Goal: Transaction & Acquisition: Purchase product/service

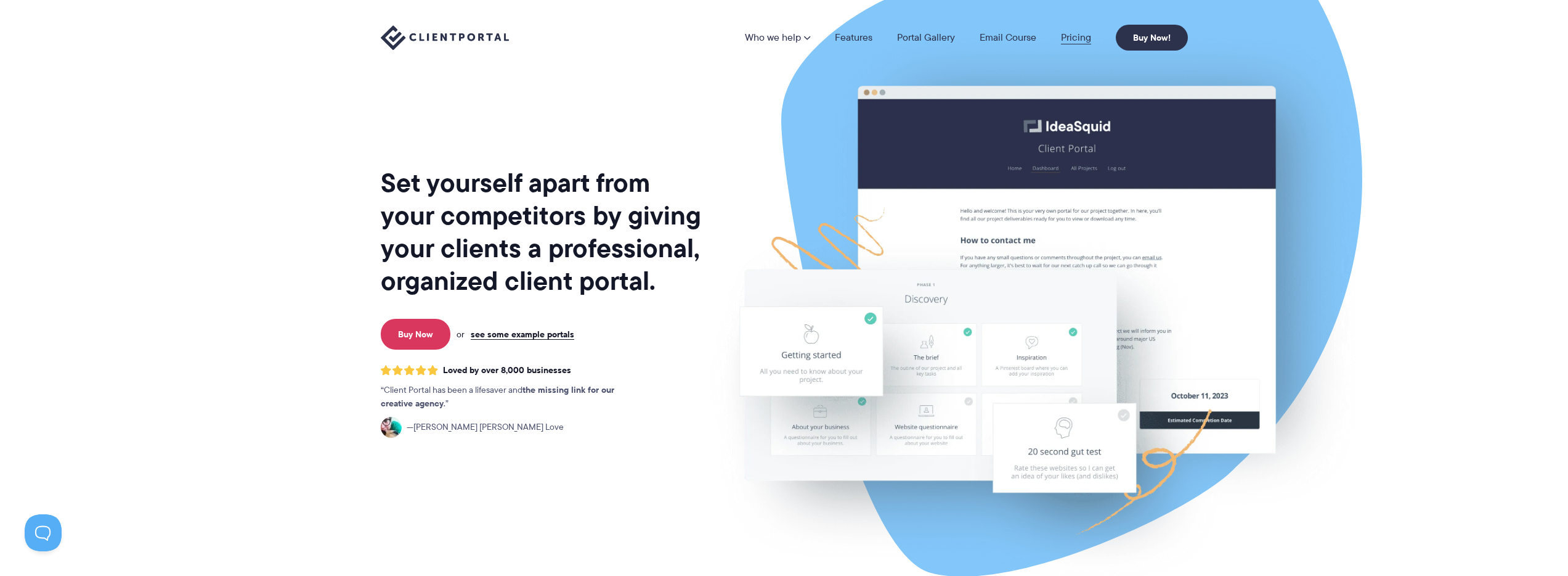
click at [1076, 37] on link "Pricing" at bounding box center [1076, 38] width 30 height 10
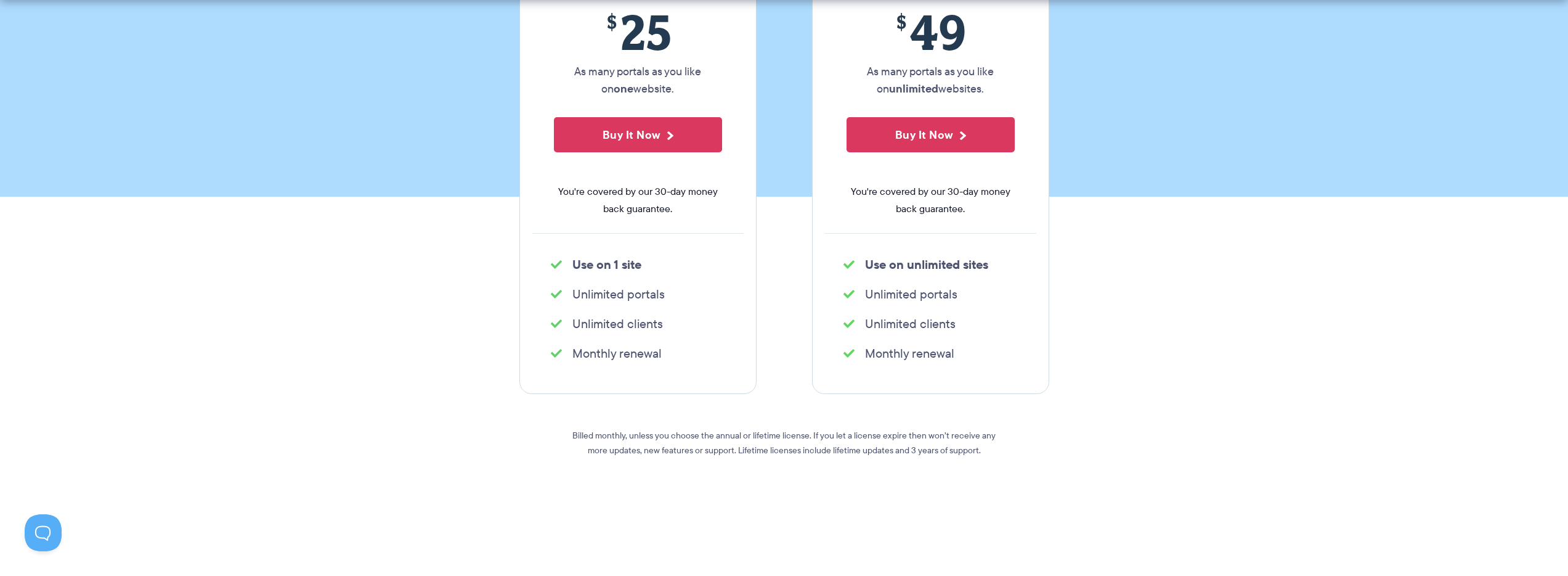
scroll to position [304, 0]
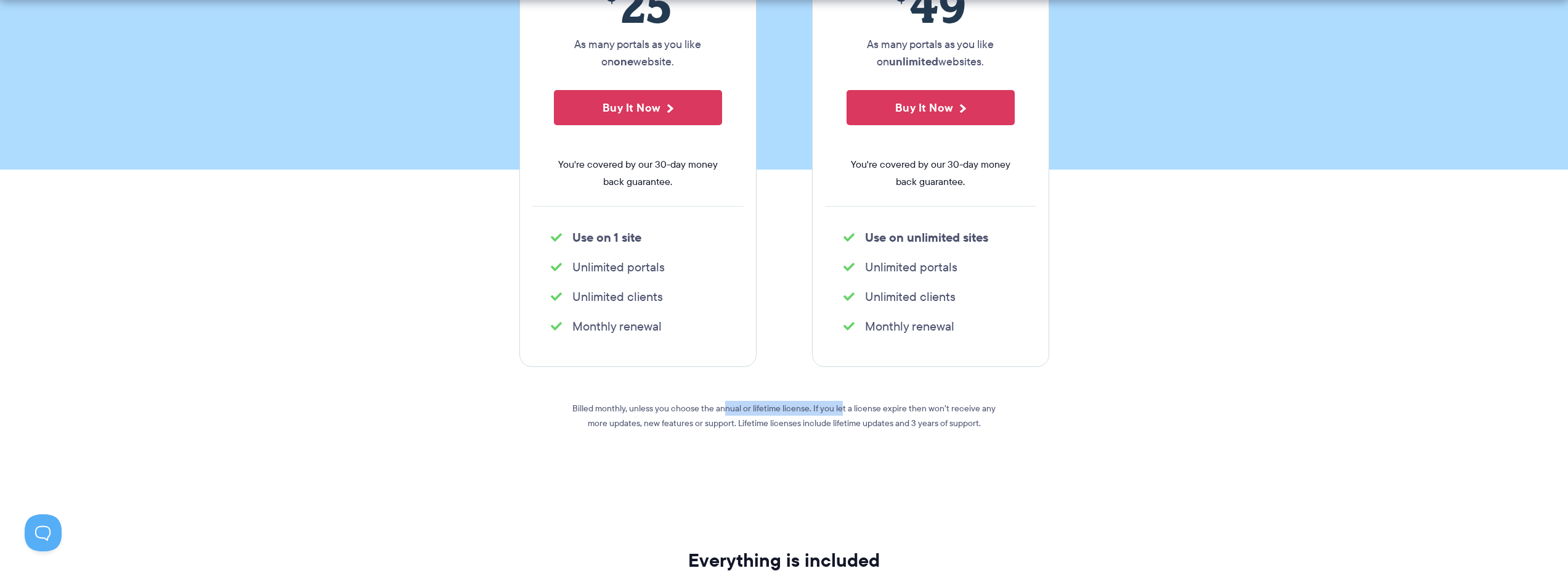
drag, startPoint x: 717, startPoint y: 410, endPoint x: 833, endPoint y: 408, distance: 116.0
click at [833, 408] on p "Billed monthly, unless you choose the annual or lifetime license. If you let a …" at bounding box center [784, 415] width 444 height 29
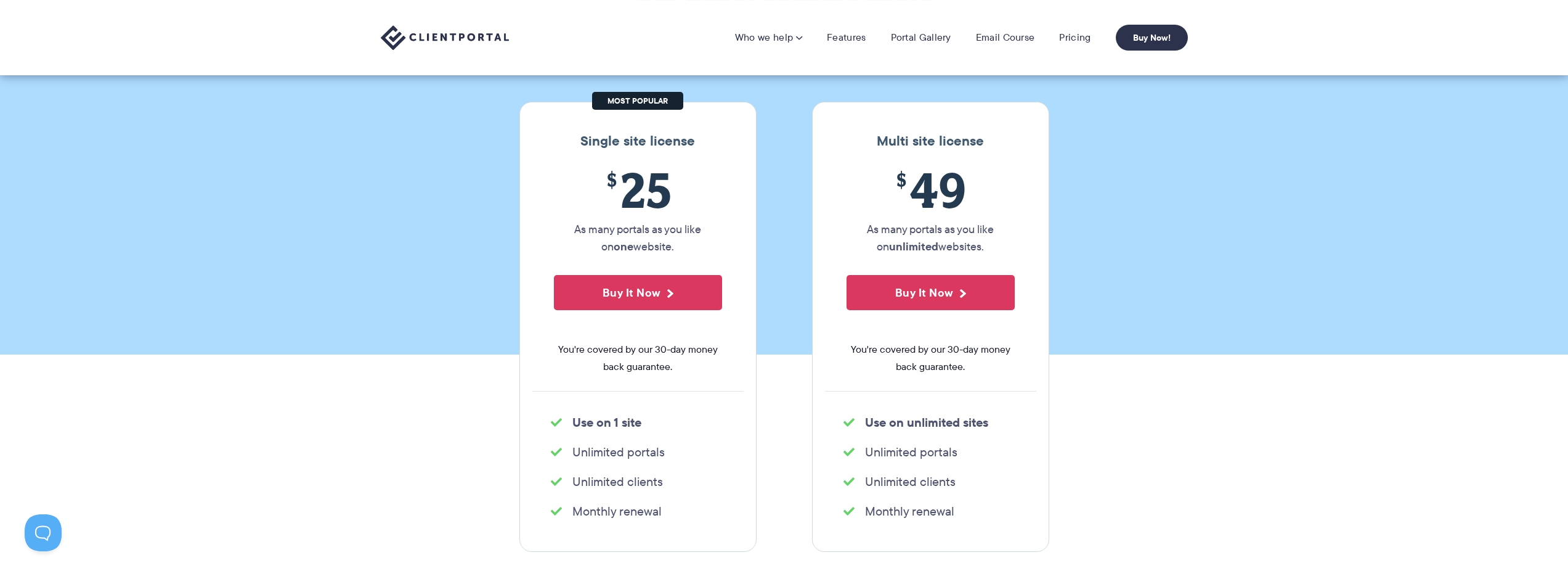
scroll to position [57, 0]
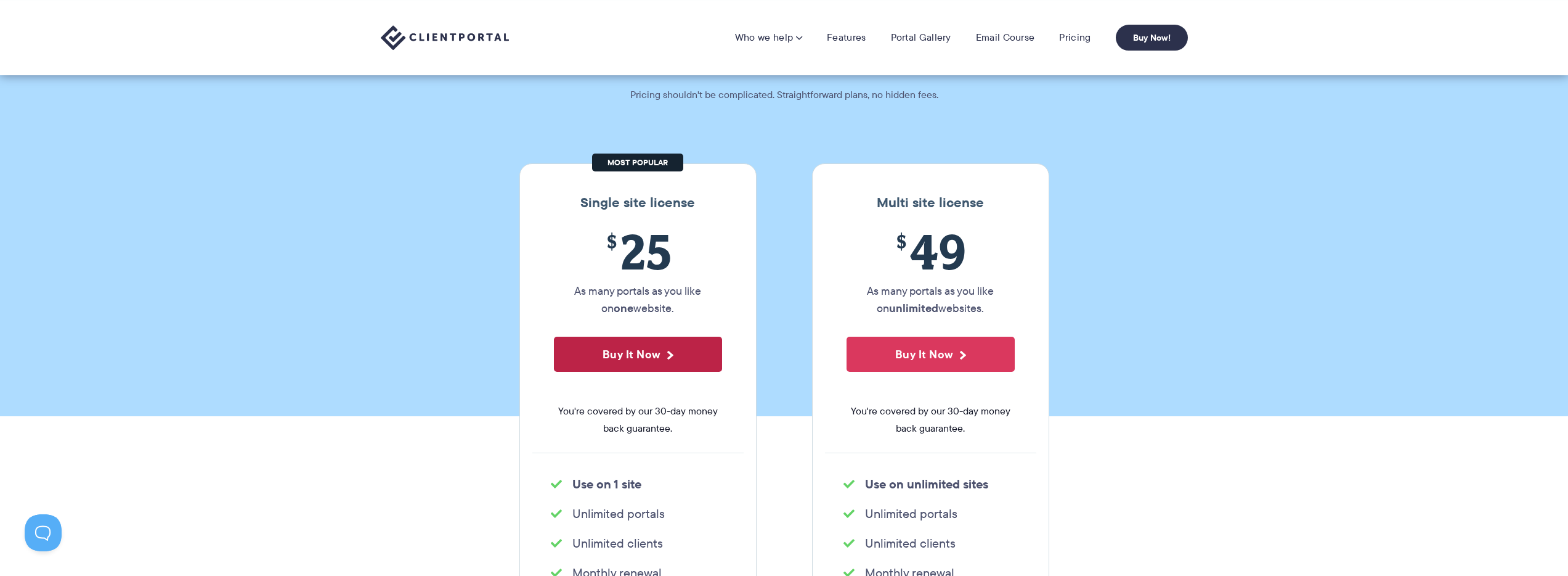
click at [654, 360] on button "Buy It Now" at bounding box center [638, 354] width 168 height 35
click at [678, 358] on button "Buy It Now" at bounding box center [638, 354] width 168 height 35
